Goal: Information Seeking & Learning: Learn about a topic

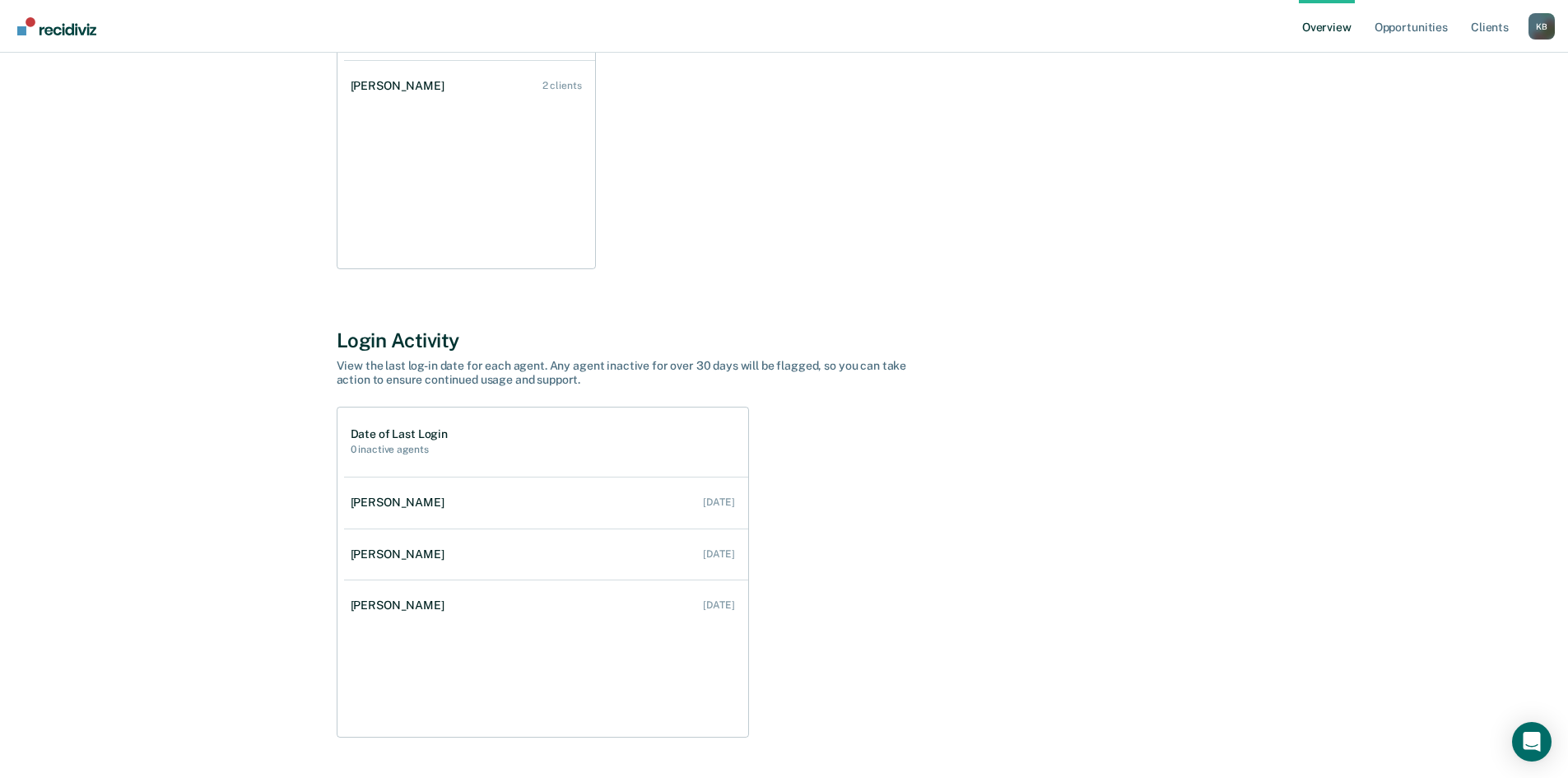
scroll to position [329, 0]
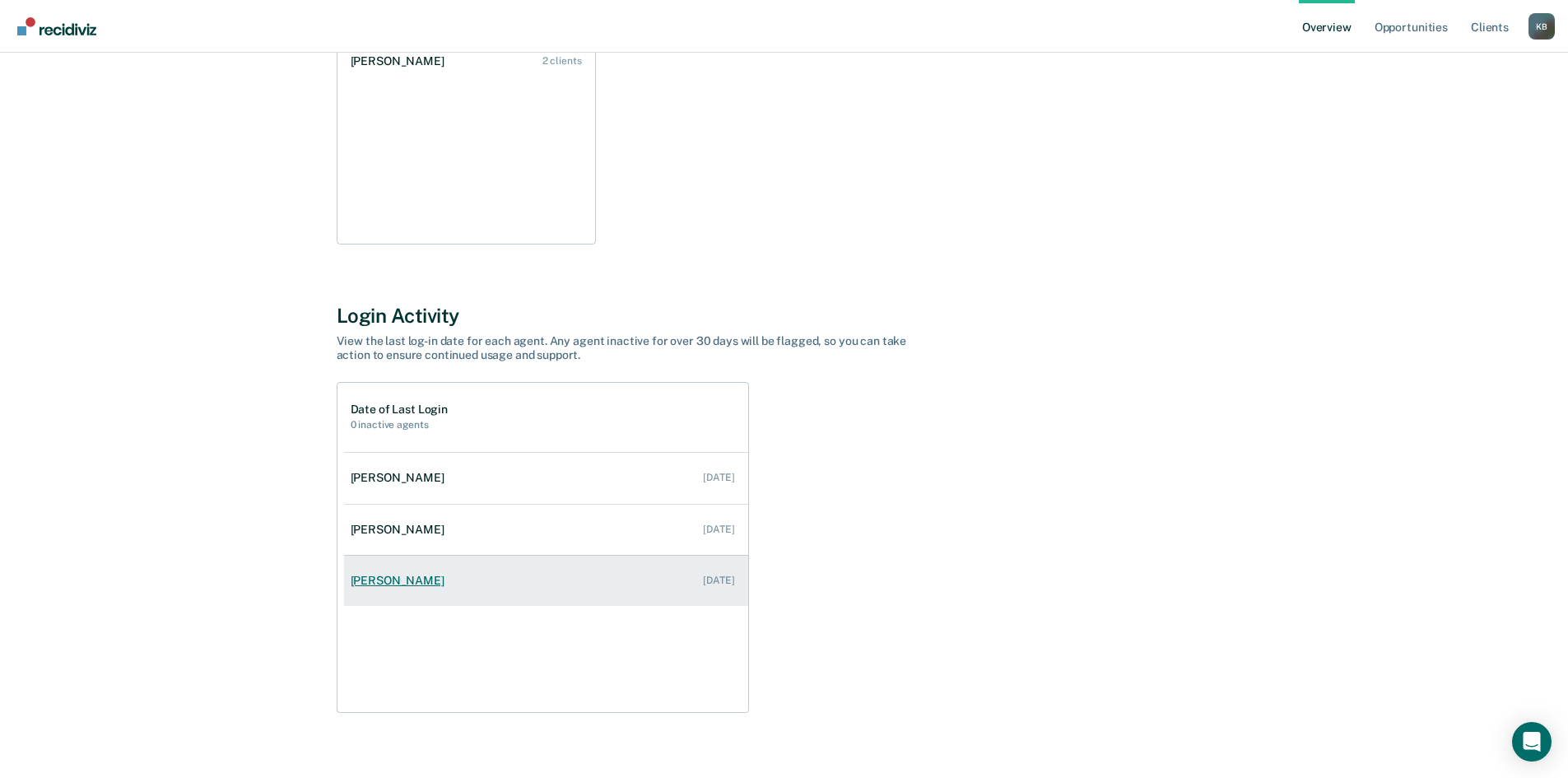
click at [387, 574] on div "[PERSON_NAME]" at bounding box center [401, 581] width 101 height 14
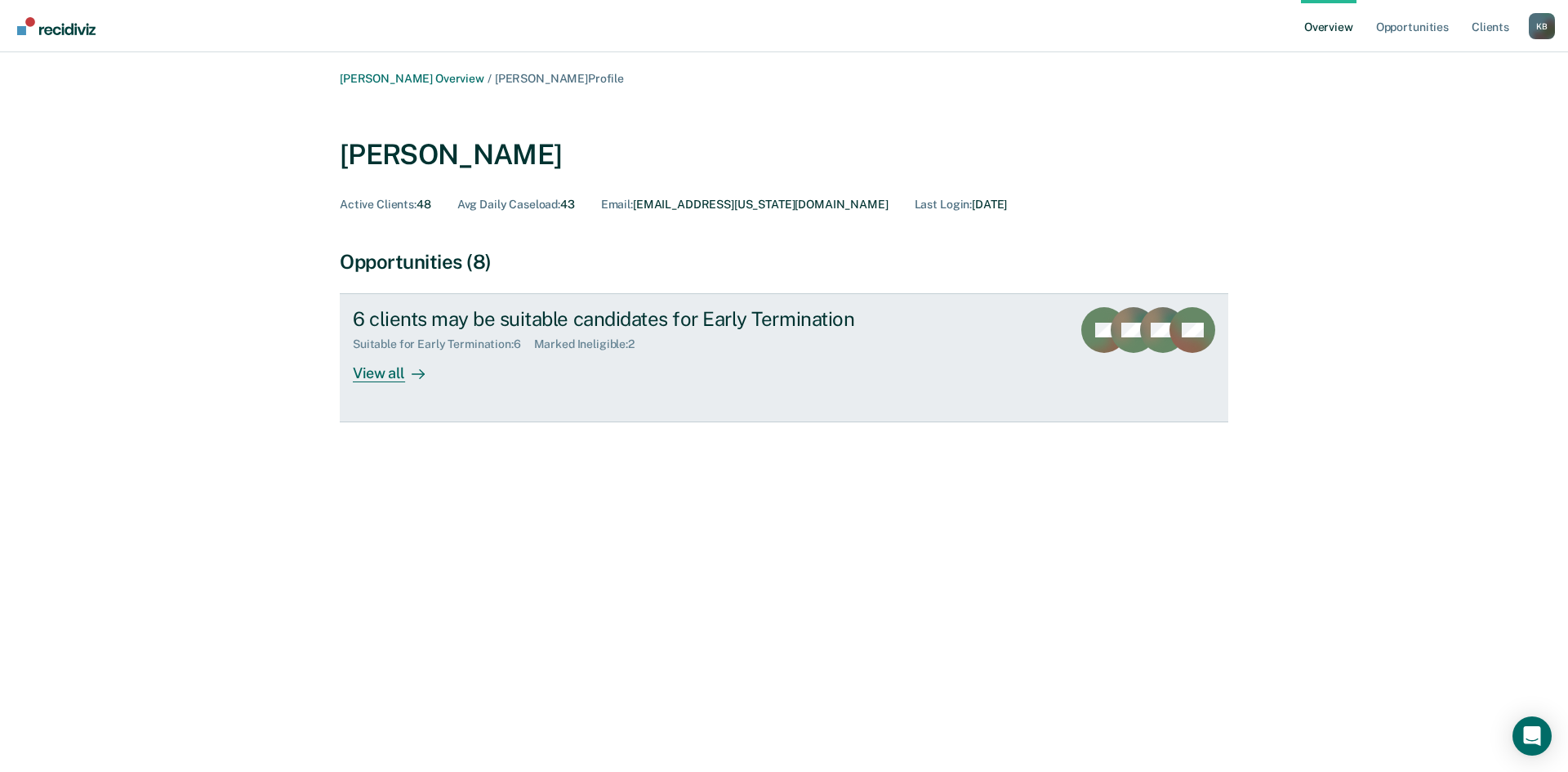
click at [392, 373] on div "View all" at bounding box center [398, 367] width 91 height 32
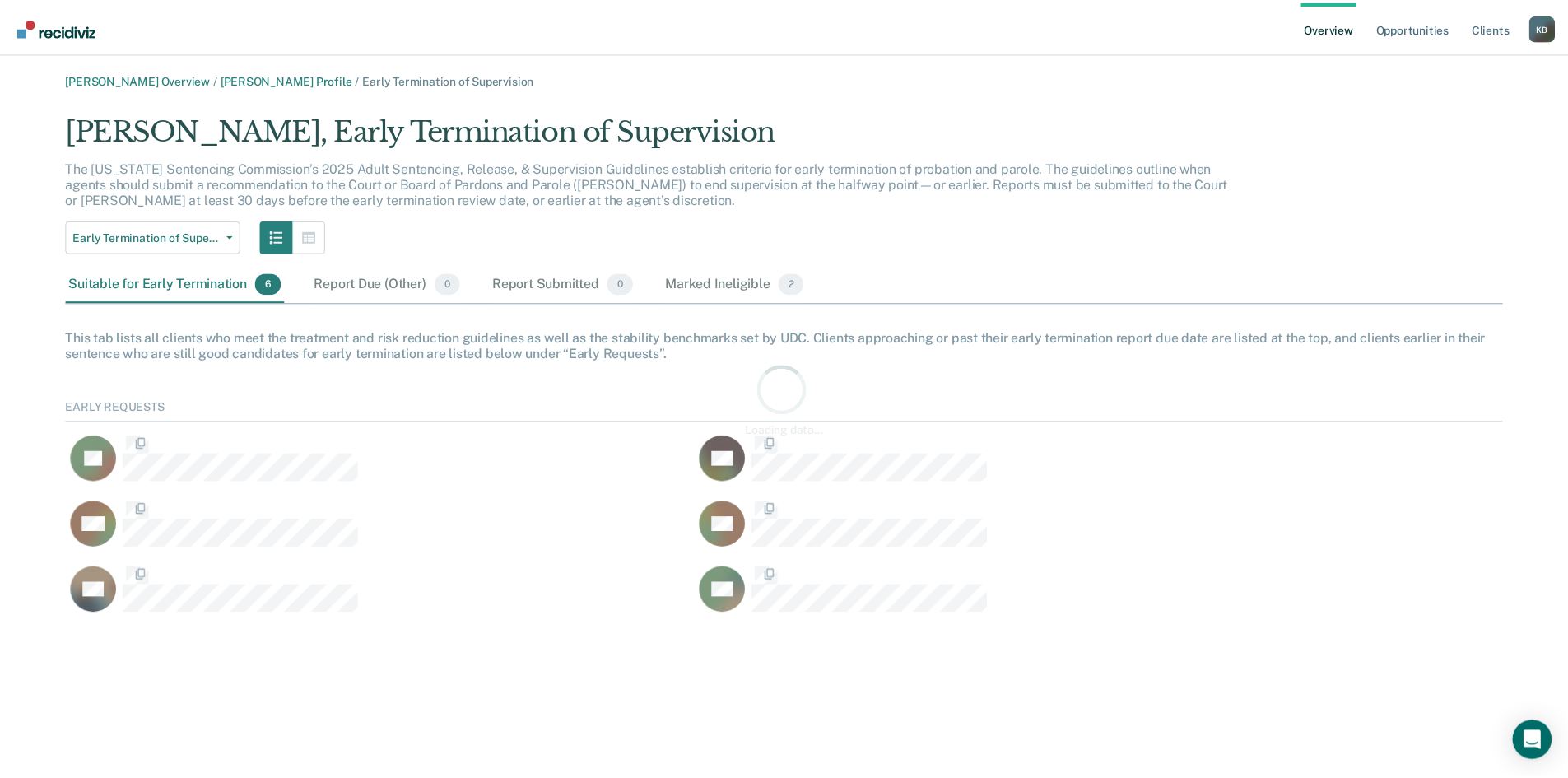
scroll to position [233, 1436]
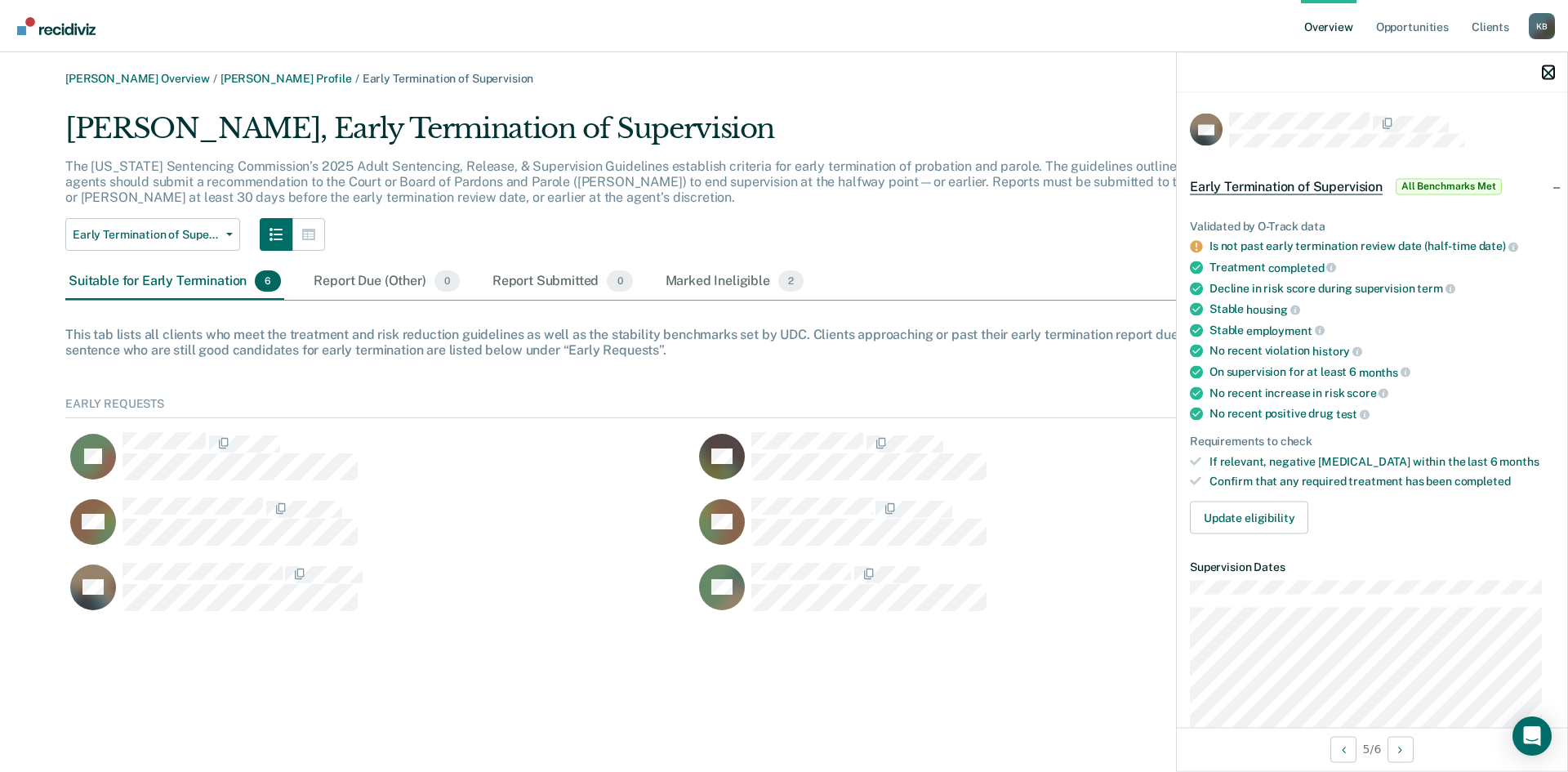
click at [1546, 68] on icon "button" at bounding box center [1548, 72] width 11 height 11
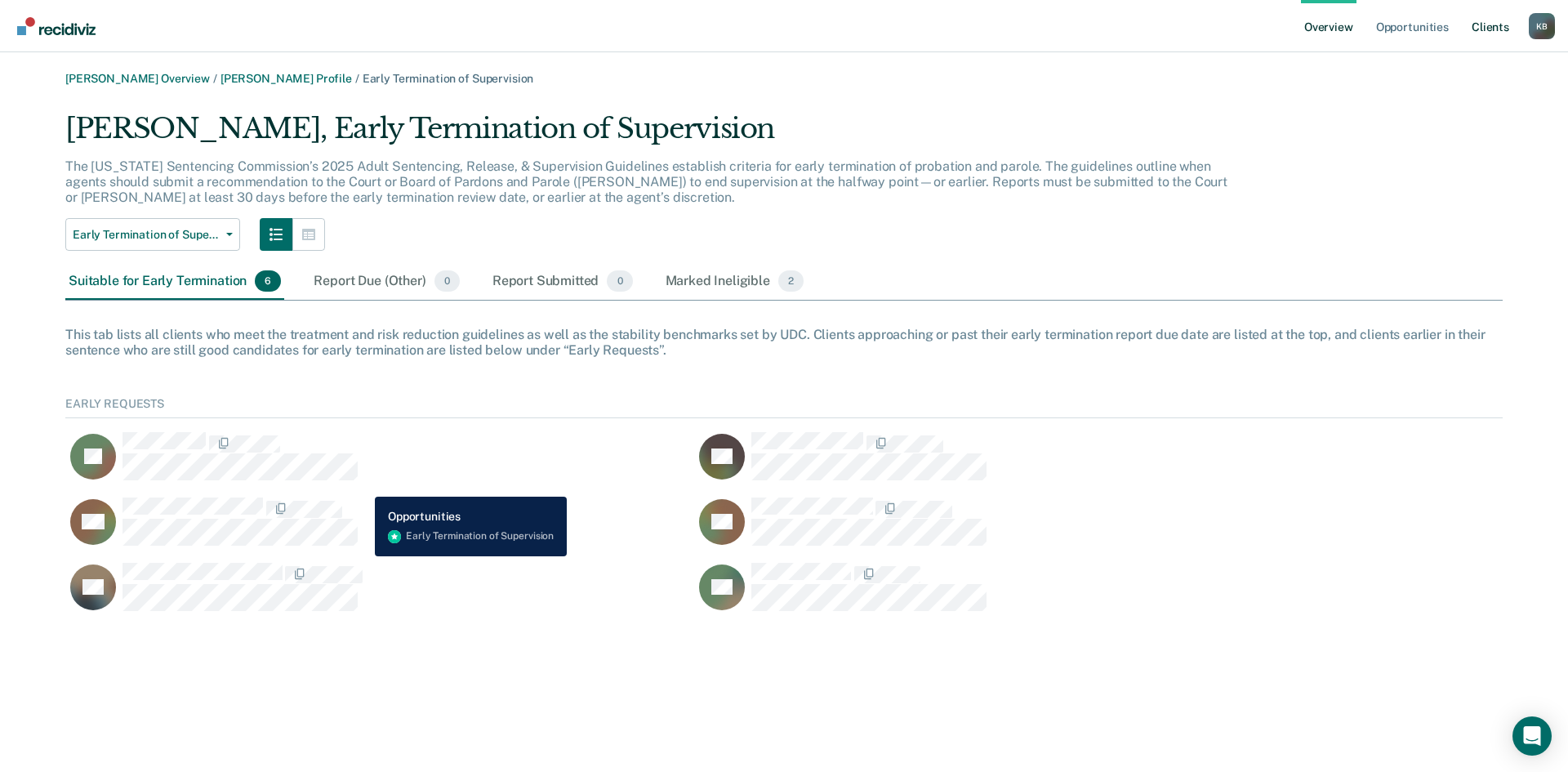
click at [1497, 39] on link "Client s" at bounding box center [1490, 26] width 44 height 53
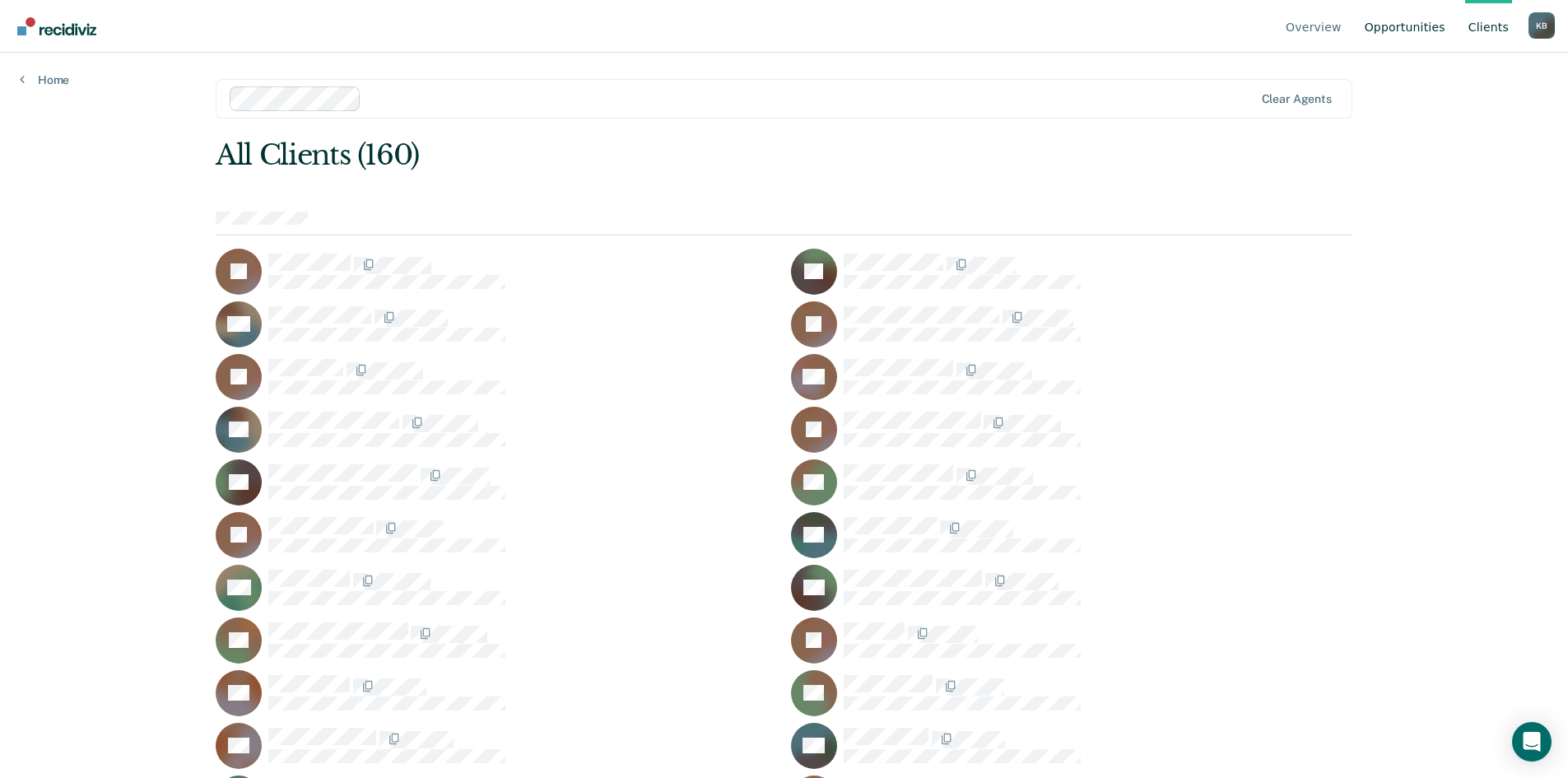
click at [1402, 28] on link "Opportunities" at bounding box center [1405, 26] width 87 height 53
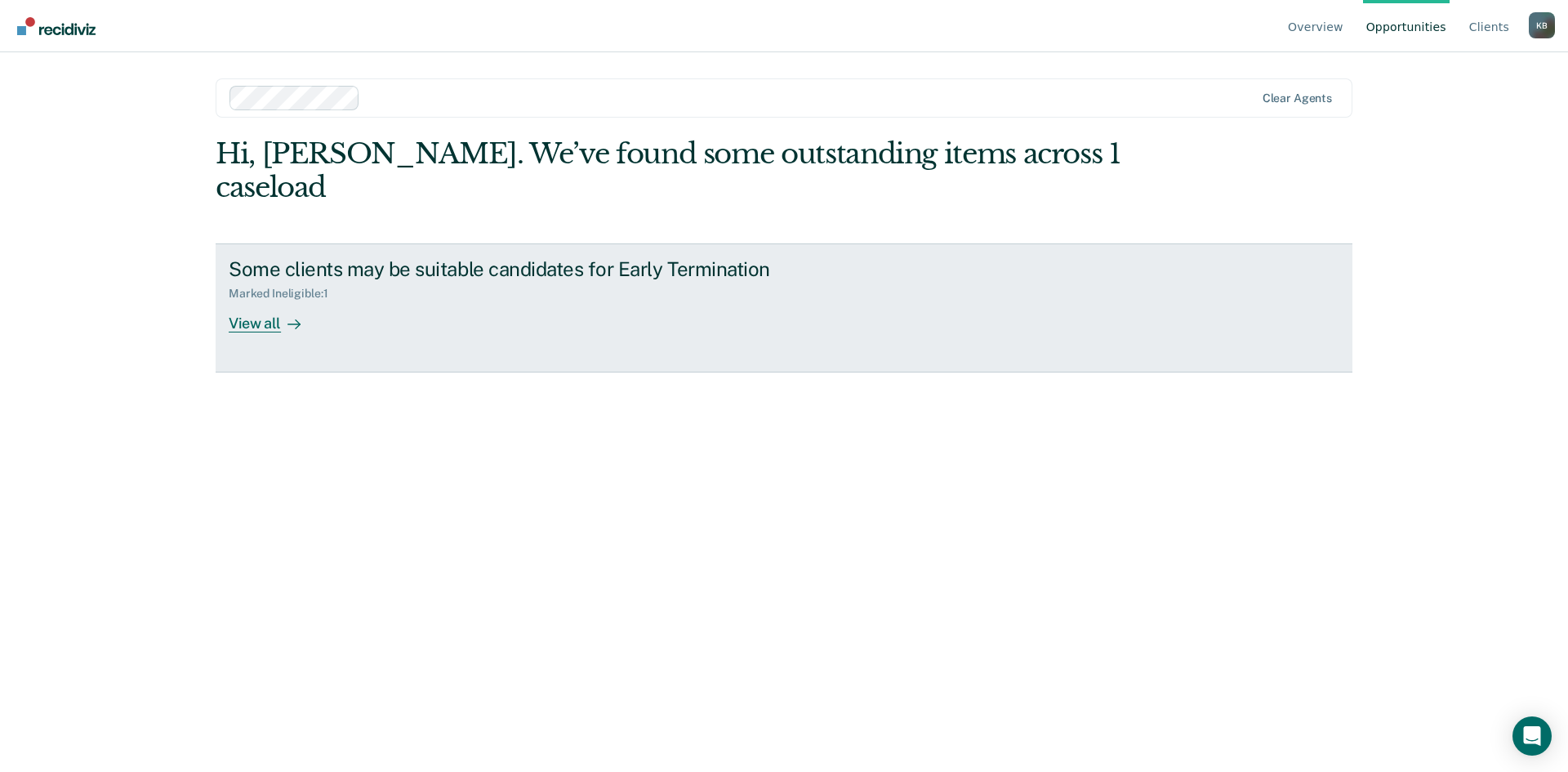
click at [266, 300] on div "View all" at bounding box center [274, 316] width 91 height 32
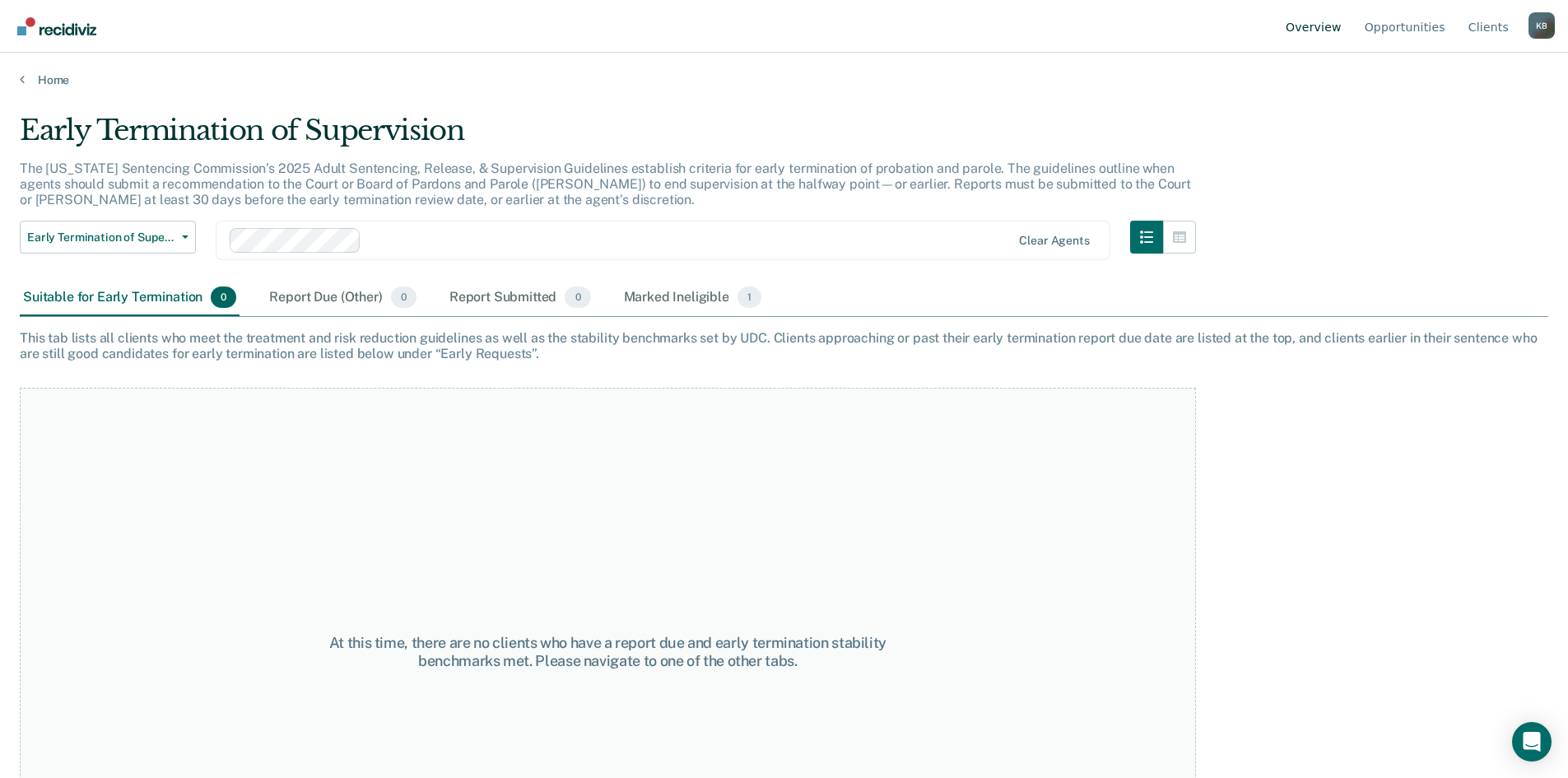
click at [1332, 32] on link "Overview" at bounding box center [1313, 26] width 63 height 53
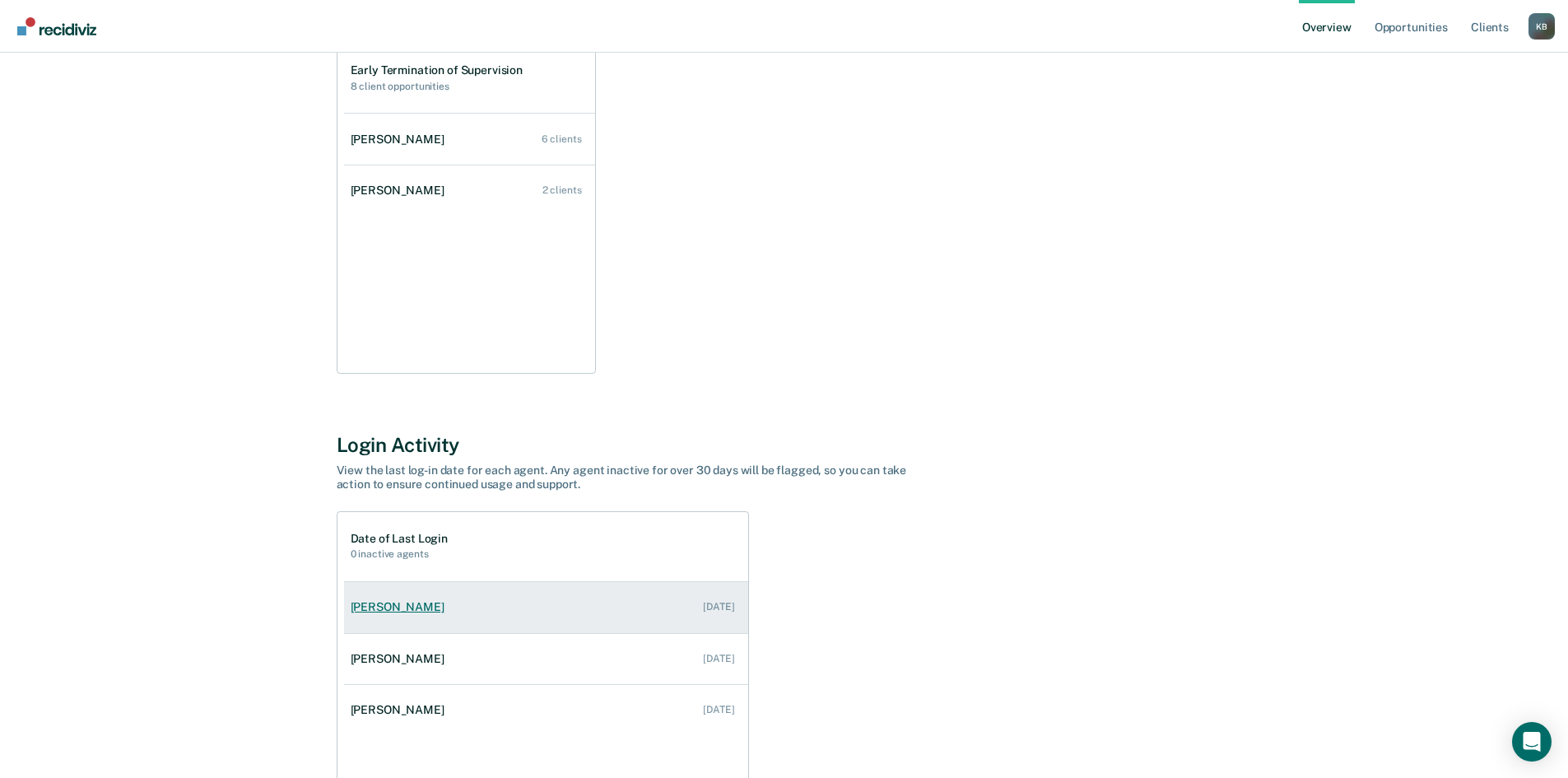
scroll to position [247, 0]
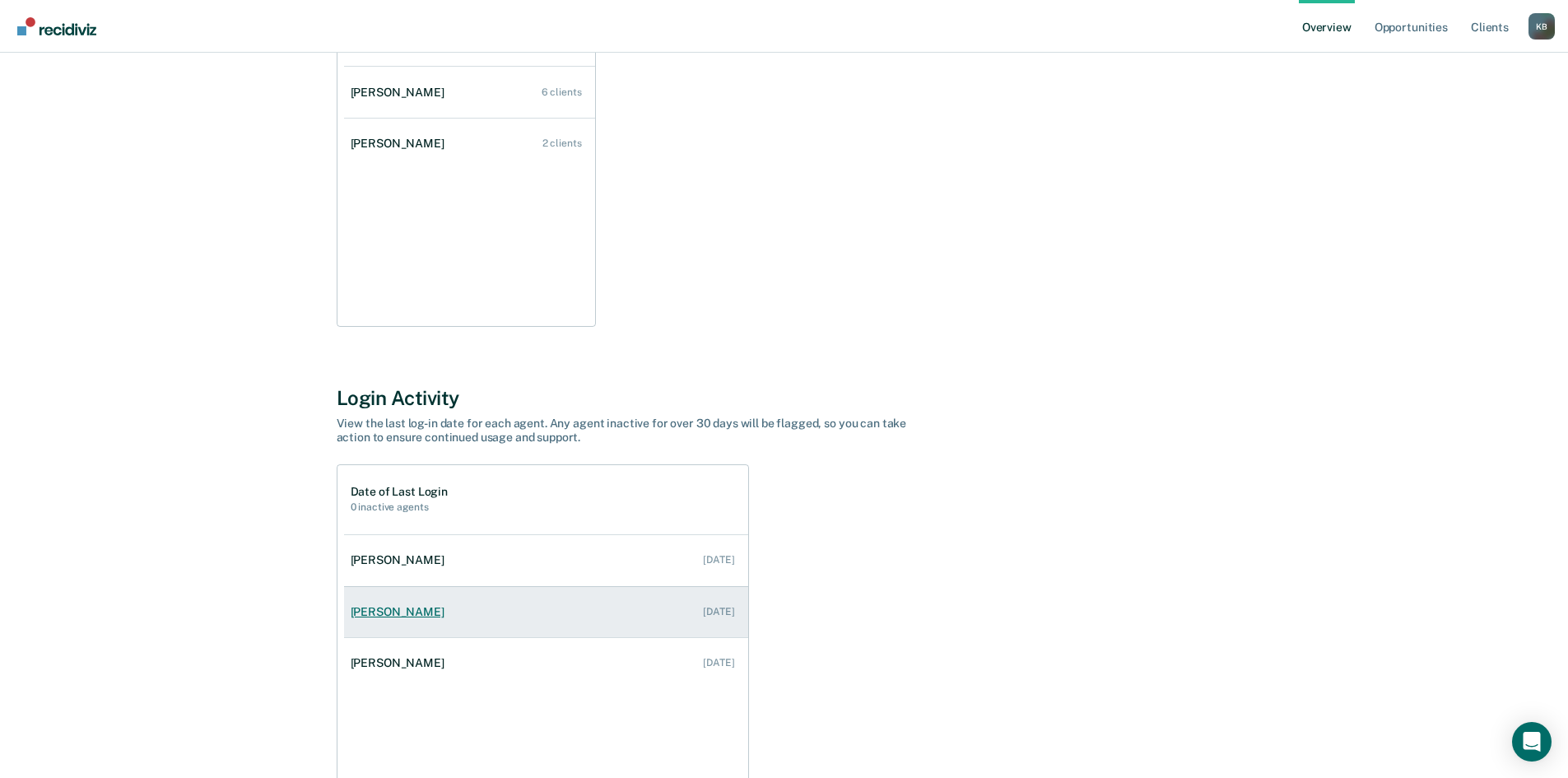
click at [442, 623] on link "[PERSON_NAME] [DATE]" at bounding box center [546, 612] width 404 height 47
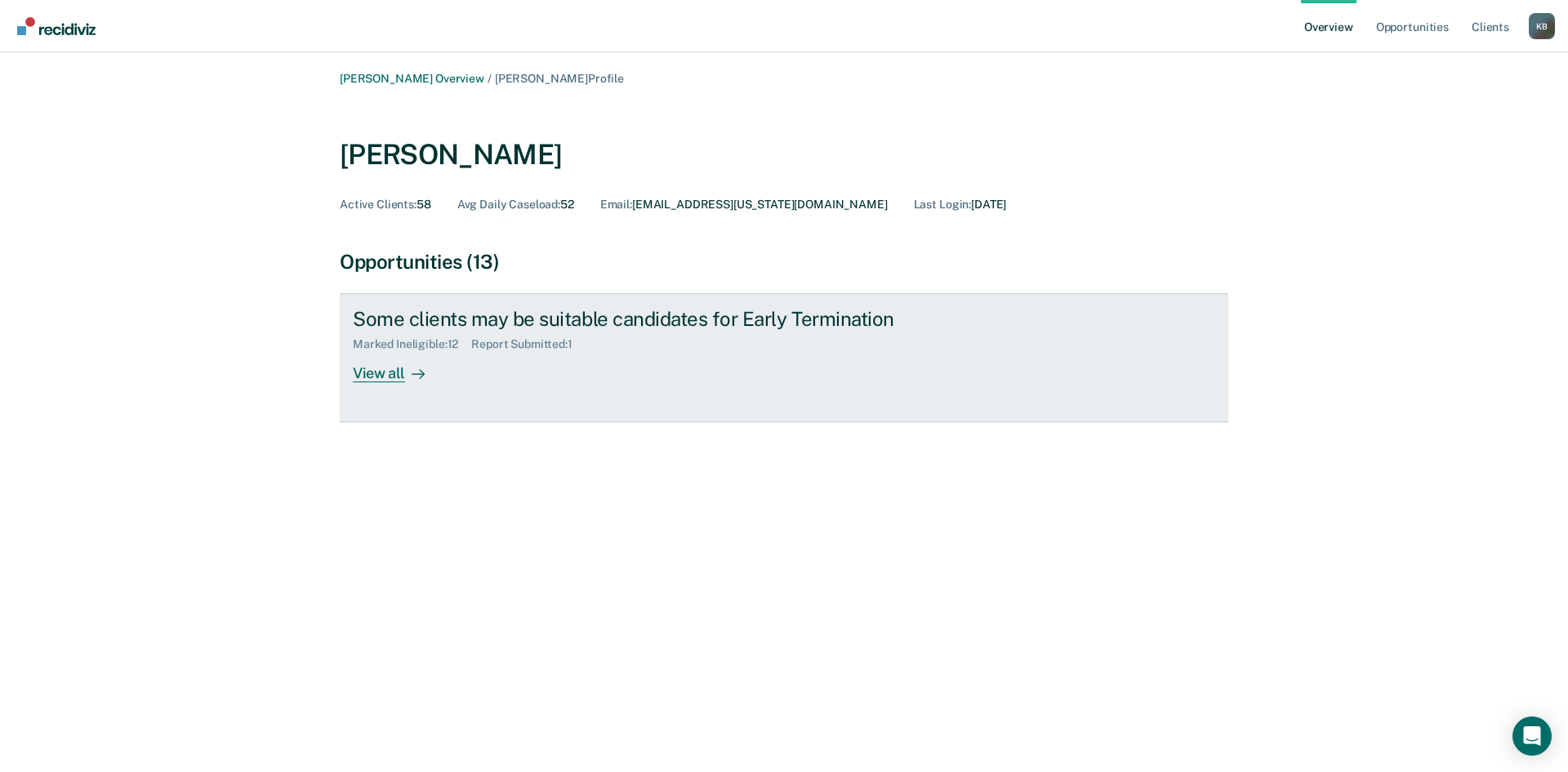
click at [371, 374] on div "View all" at bounding box center [398, 367] width 91 height 32
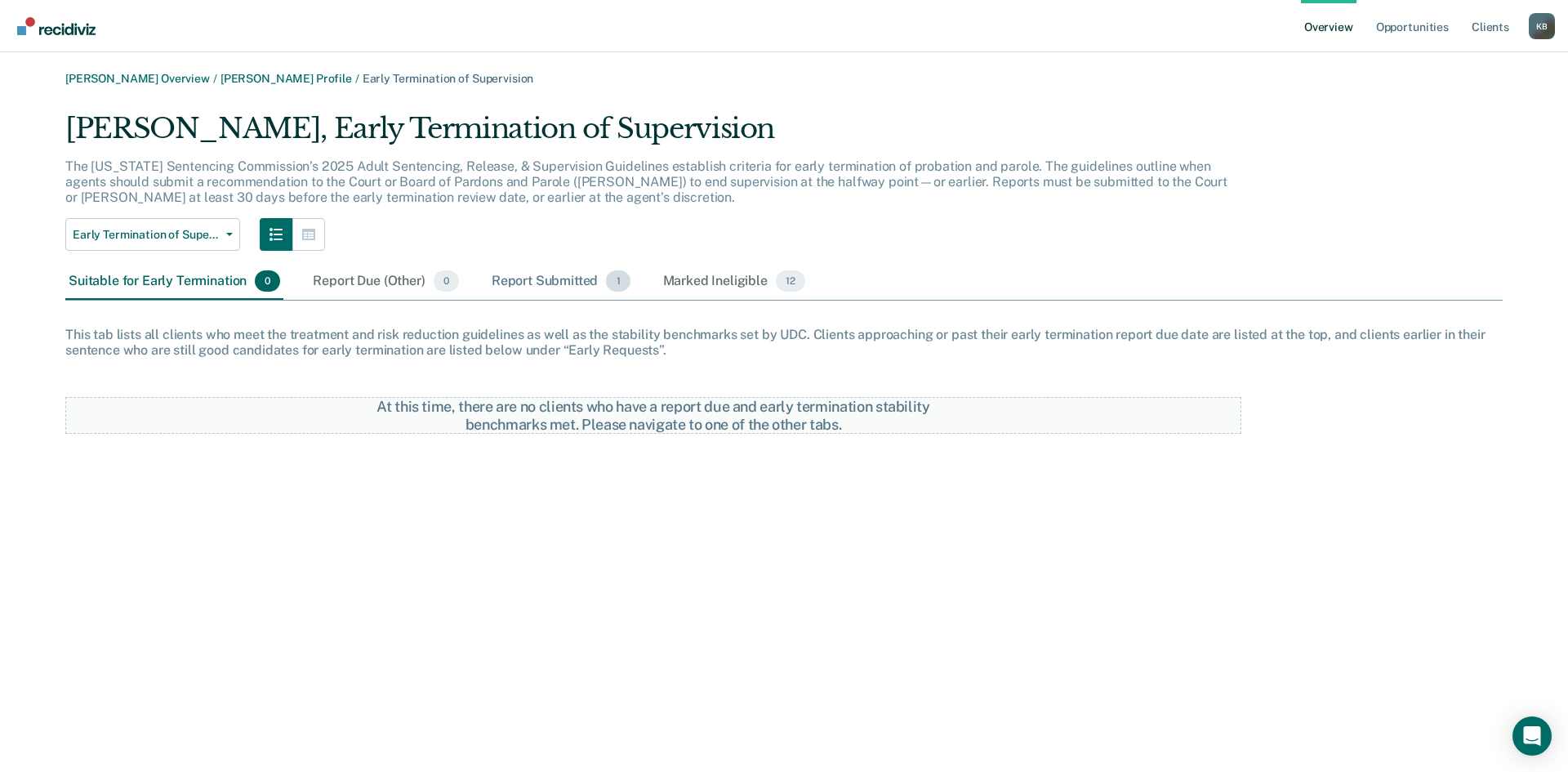
click at [515, 274] on div "Report Submitted 1" at bounding box center [561, 282] width 146 height 36
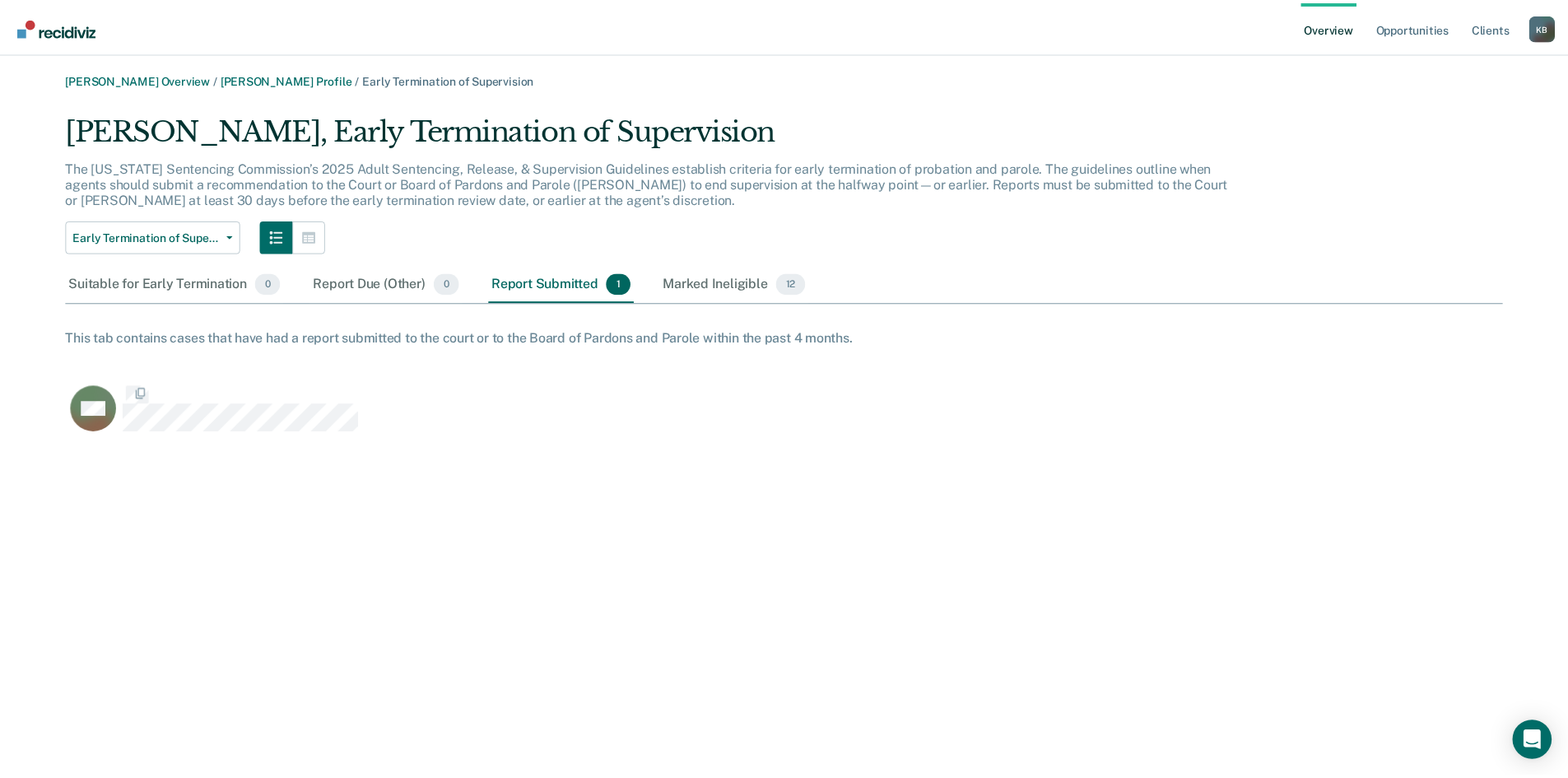
scroll to position [325, 1436]
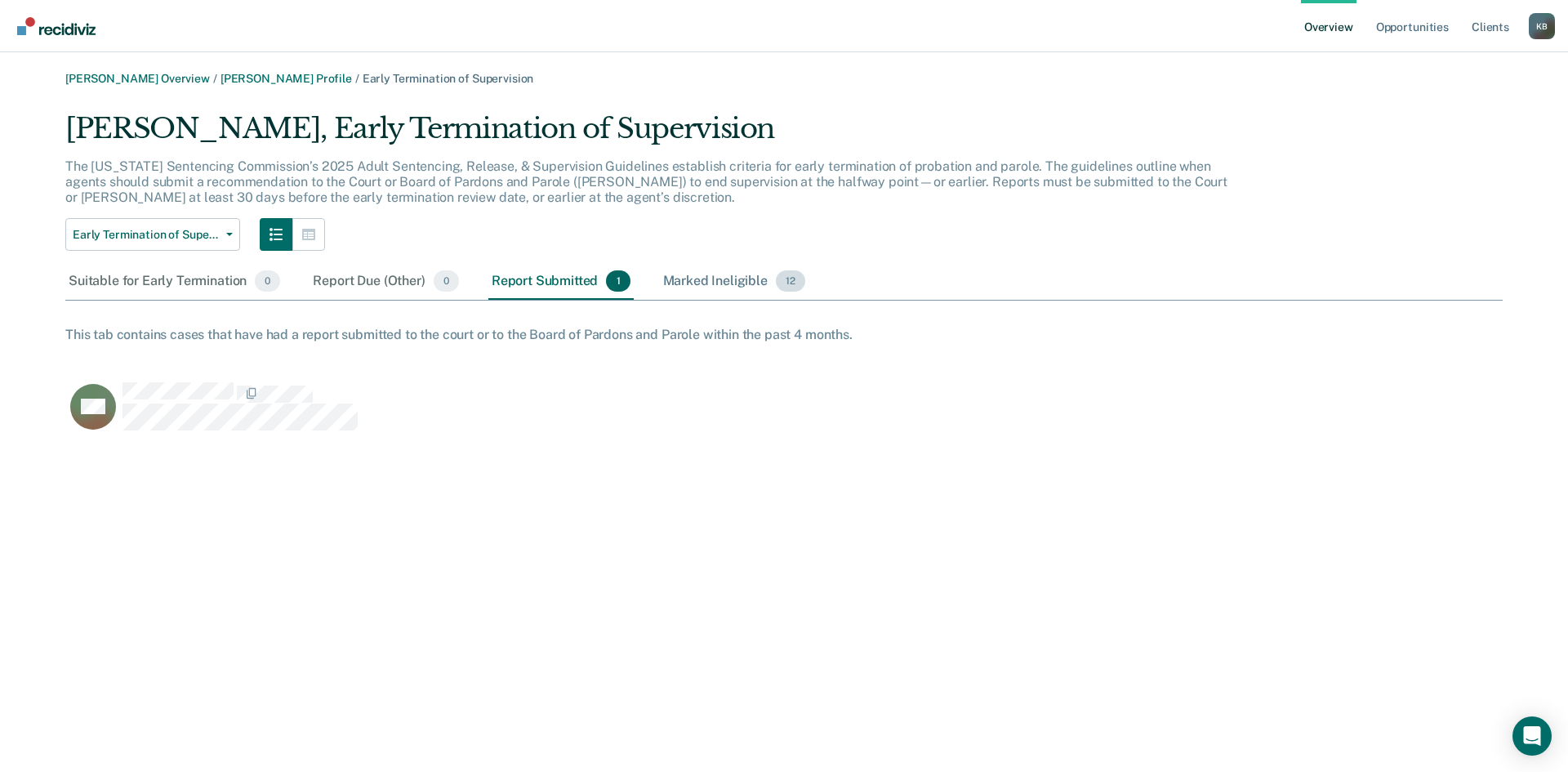
click at [729, 287] on div "Marked Ineligible 12" at bounding box center [734, 282] width 148 height 36
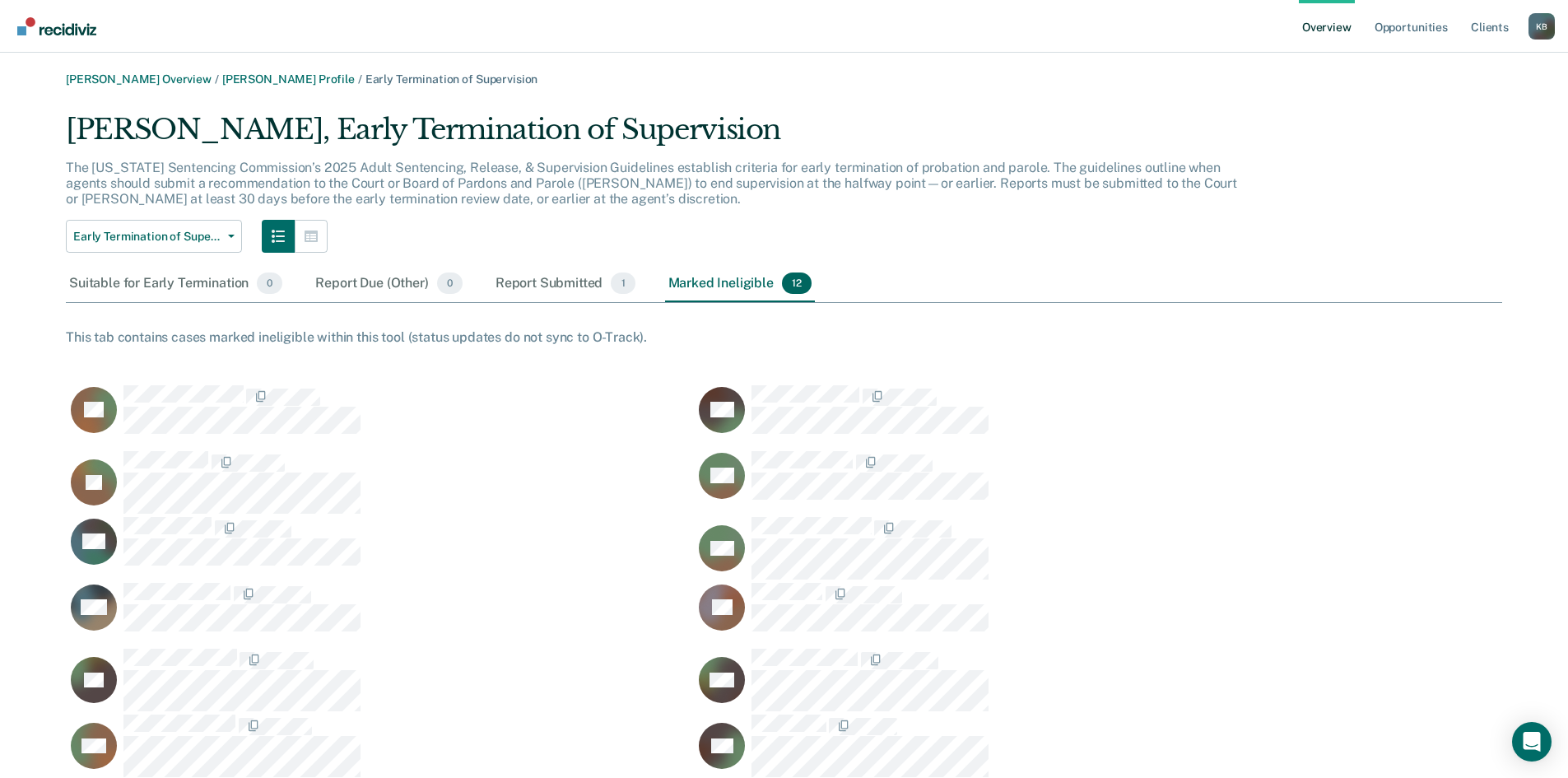
scroll to position [54, 0]
